Goal: Check status: Check status

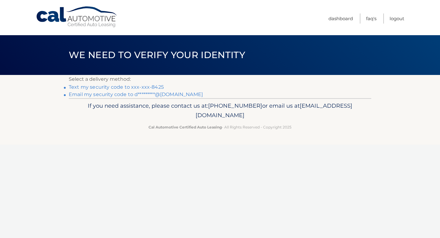
click at [122, 86] on link "Text my security code to xxx-xxx-8425" at bounding box center [116, 87] width 95 height 6
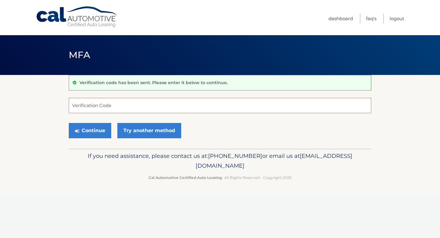
click at [147, 105] on input "Verification Code" at bounding box center [220, 105] width 302 height 15
type input "774979"
click at [97, 130] on button "Continue" at bounding box center [90, 130] width 42 height 15
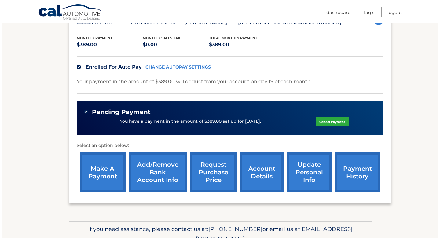
scroll to position [150, 0]
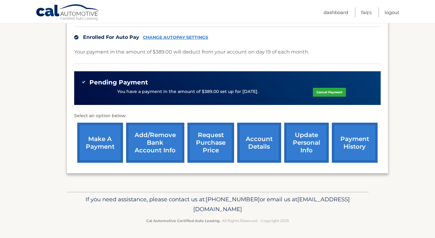
click at [217, 140] on link "request purchase price" at bounding box center [210, 142] width 47 height 40
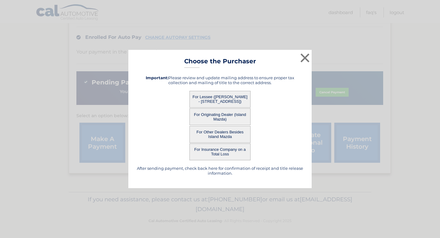
click at [214, 98] on button "For Lessee ([PERSON_NAME] - [STREET_ADDRESS])" at bounding box center [219, 99] width 61 height 17
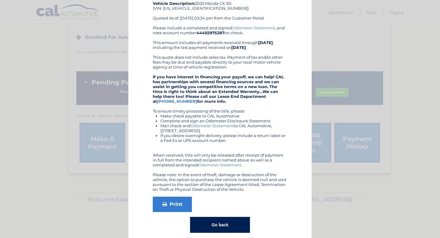
scroll to position [58, 0]
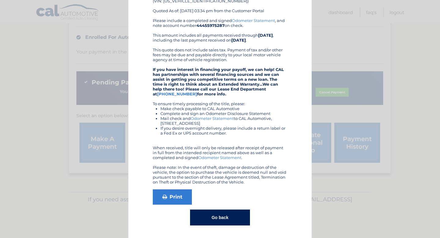
drag, startPoint x: 305, startPoint y: 37, endPoint x: 292, endPoint y: 35, distance: 13.6
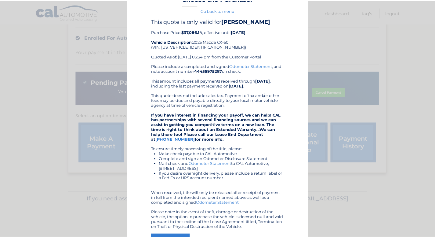
scroll to position [0, 0]
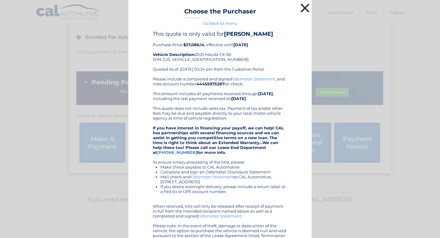
click at [299, 9] on button "×" at bounding box center [305, 8] width 12 height 12
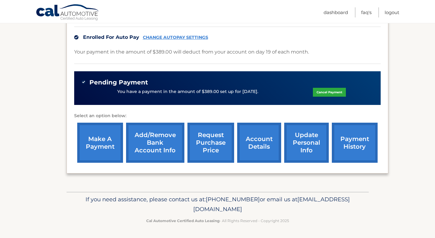
click at [361, 151] on link "payment history" at bounding box center [355, 142] width 46 height 40
click at [264, 144] on link "account details" at bounding box center [259, 142] width 44 height 40
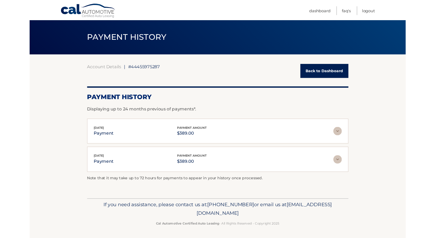
scroll to position [44, 0]
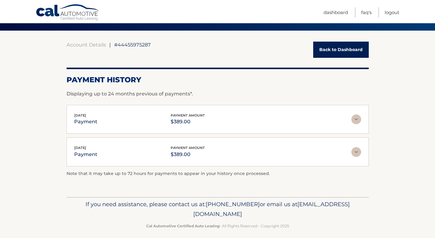
click at [354, 151] on img at bounding box center [356, 152] width 10 height 10
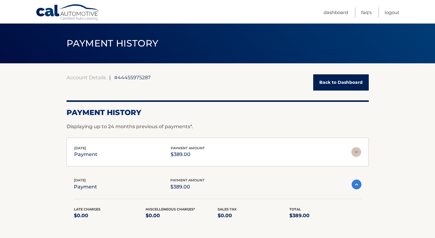
scroll to position [0, 0]
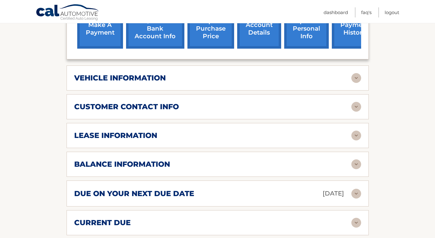
scroll to position [301, 0]
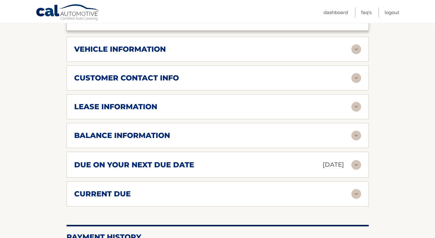
click at [357, 105] on img at bounding box center [356, 107] width 10 height 10
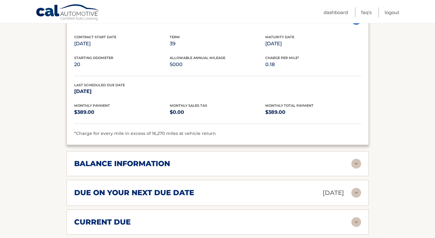
scroll to position [392, 0]
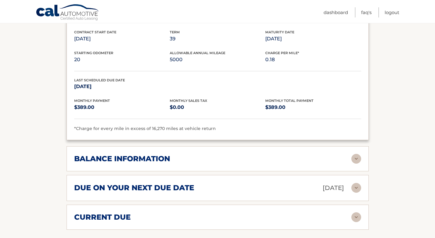
click at [354, 158] on img at bounding box center [356, 159] width 10 height 10
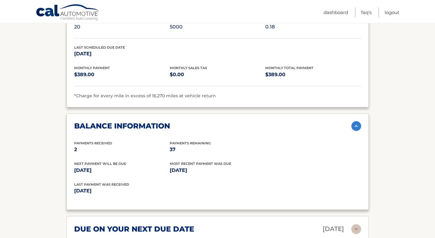
scroll to position [507, 0]
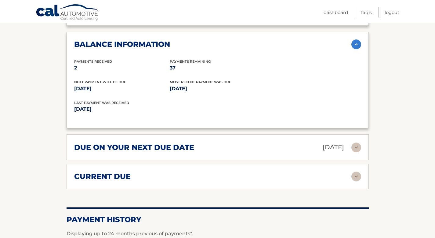
click at [355, 146] on img at bounding box center [356, 147] width 10 height 10
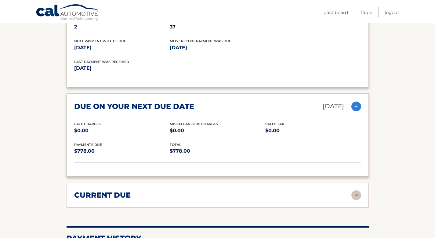
scroll to position [559, 0]
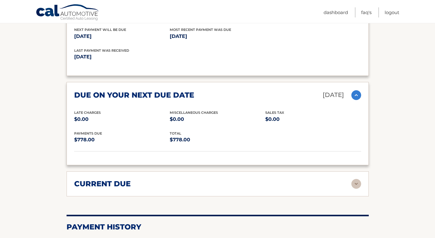
click at [357, 183] on img at bounding box center [356, 184] width 10 height 10
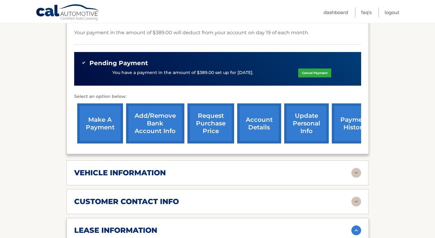
scroll to position [184, 0]
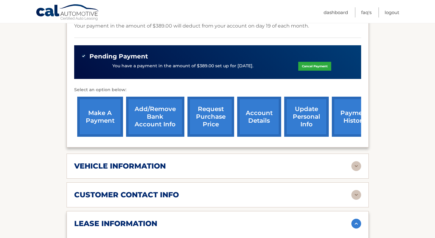
click at [360, 168] on img at bounding box center [356, 166] width 10 height 10
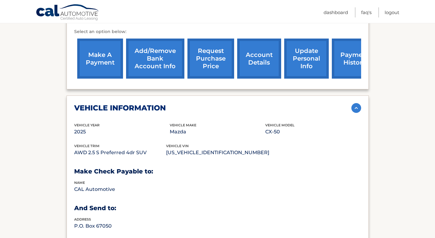
scroll to position [255, 0]
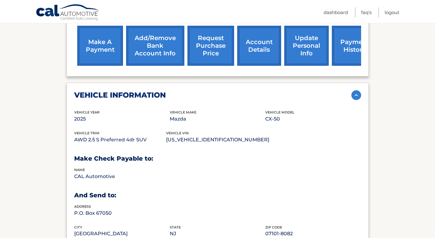
drag, startPoint x: 146, startPoint y: 139, endPoint x: 73, endPoint y: 117, distance: 76.0
click at [73, 117] on div "vehicle information vehicle Year [DATE] vehicle make Mazda vehicle model CX-50 …" at bounding box center [218, 167] width 302 height 170
copy div "2025 vehicle make Mazda vehicle model CX-50 vehicle trim AWD 2.5 S Preferred 4d…"
